Goal: Transaction & Acquisition: Purchase product/service

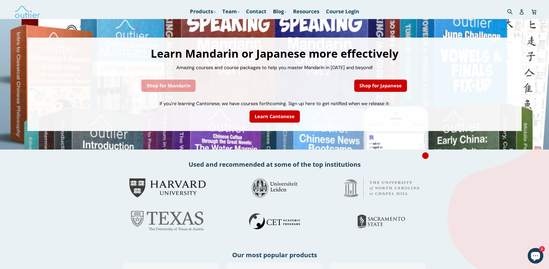
click at [175, 88] on link "Shop for Mandarin" at bounding box center [168, 86] width 54 height 12
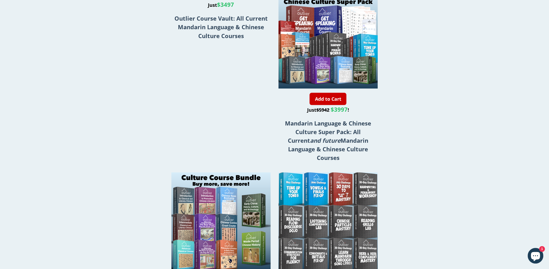
scroll to position [835, 0]
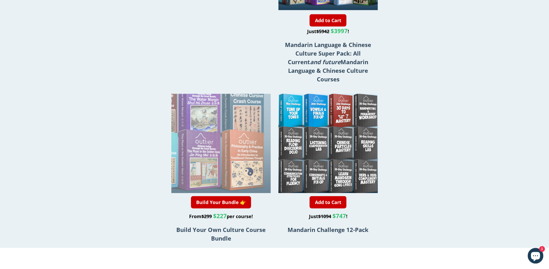
click at [210, 193] on div at bounding box center [231, 94] width 198 height 198
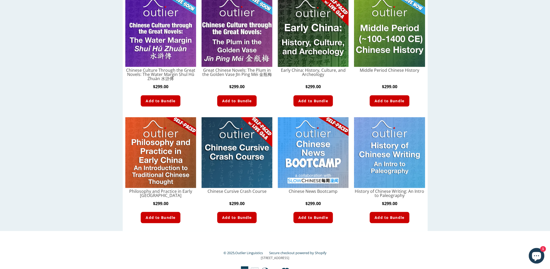
scroll to position [265, 0]
